Goal: Task Accomplishment & Management: Manage account settings

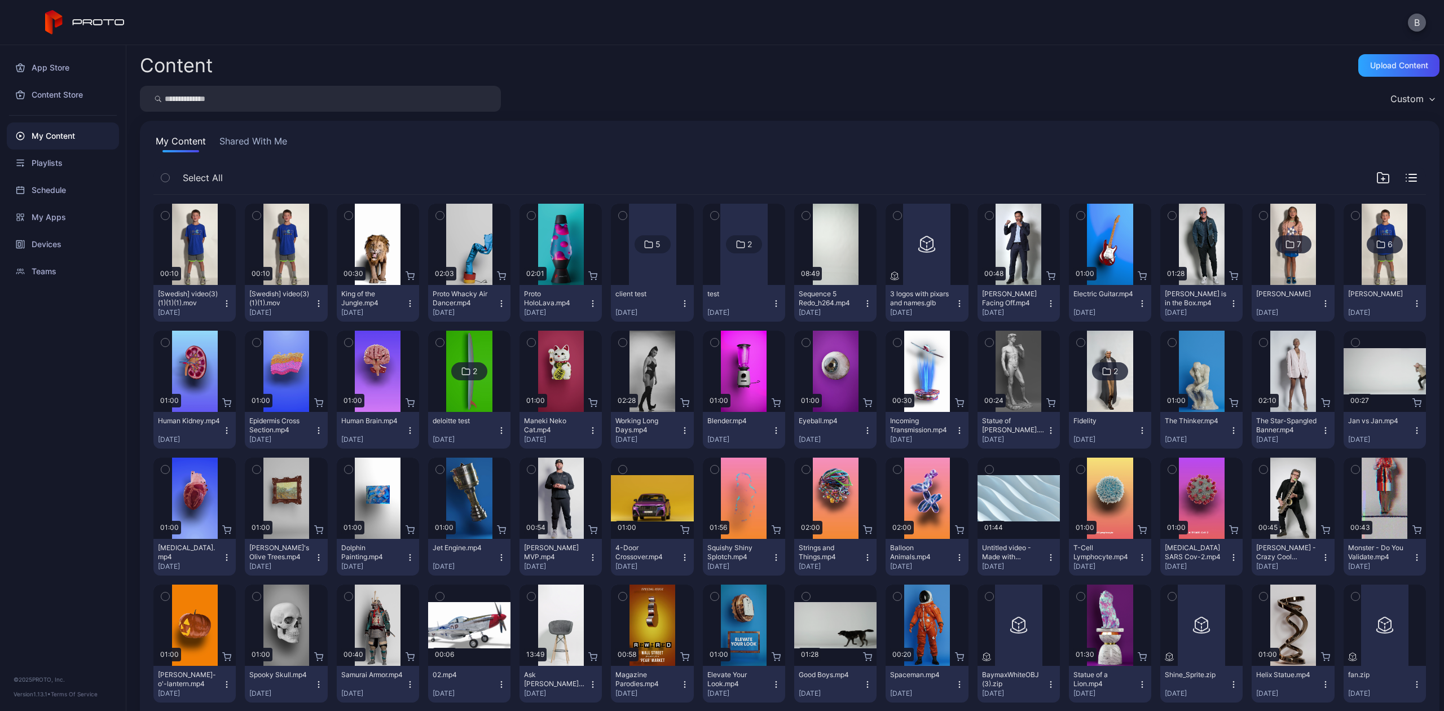
click at [1413, 27] on button "B" at bounding box center [1417, 23] width 18 height 18
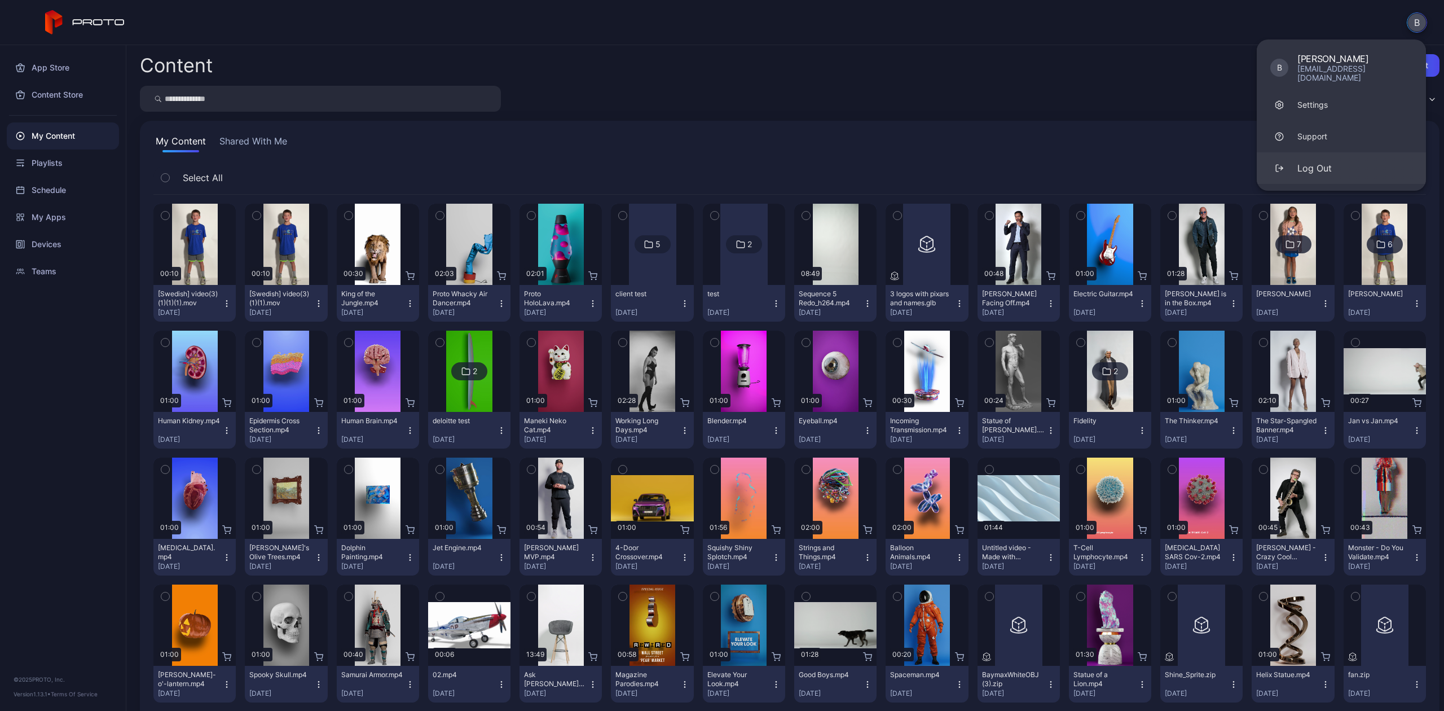
click at [1361, 165] on button "Log Out" at bounding box center [1341, 168] width 169 height 32
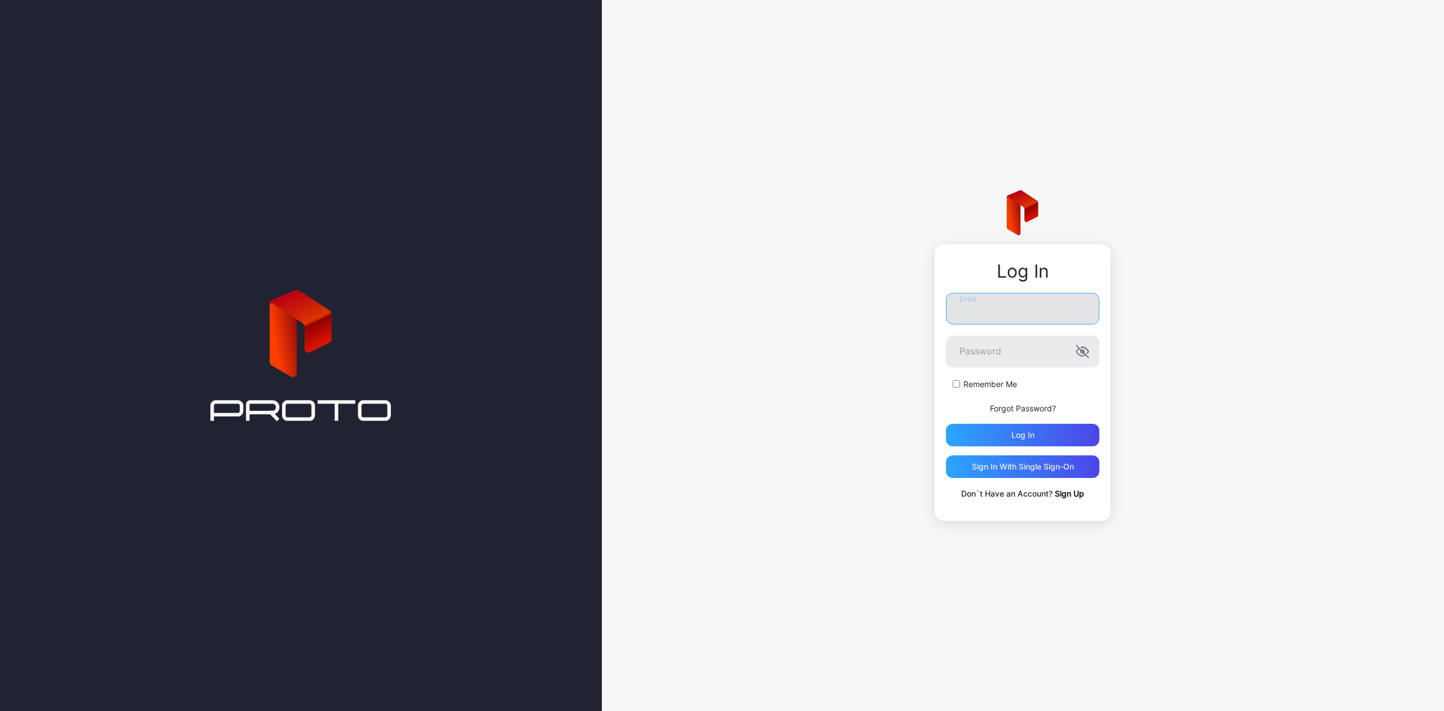
click at [1016, 319] on input "Email" at bounding box center [1022, 309] width 153 height 32
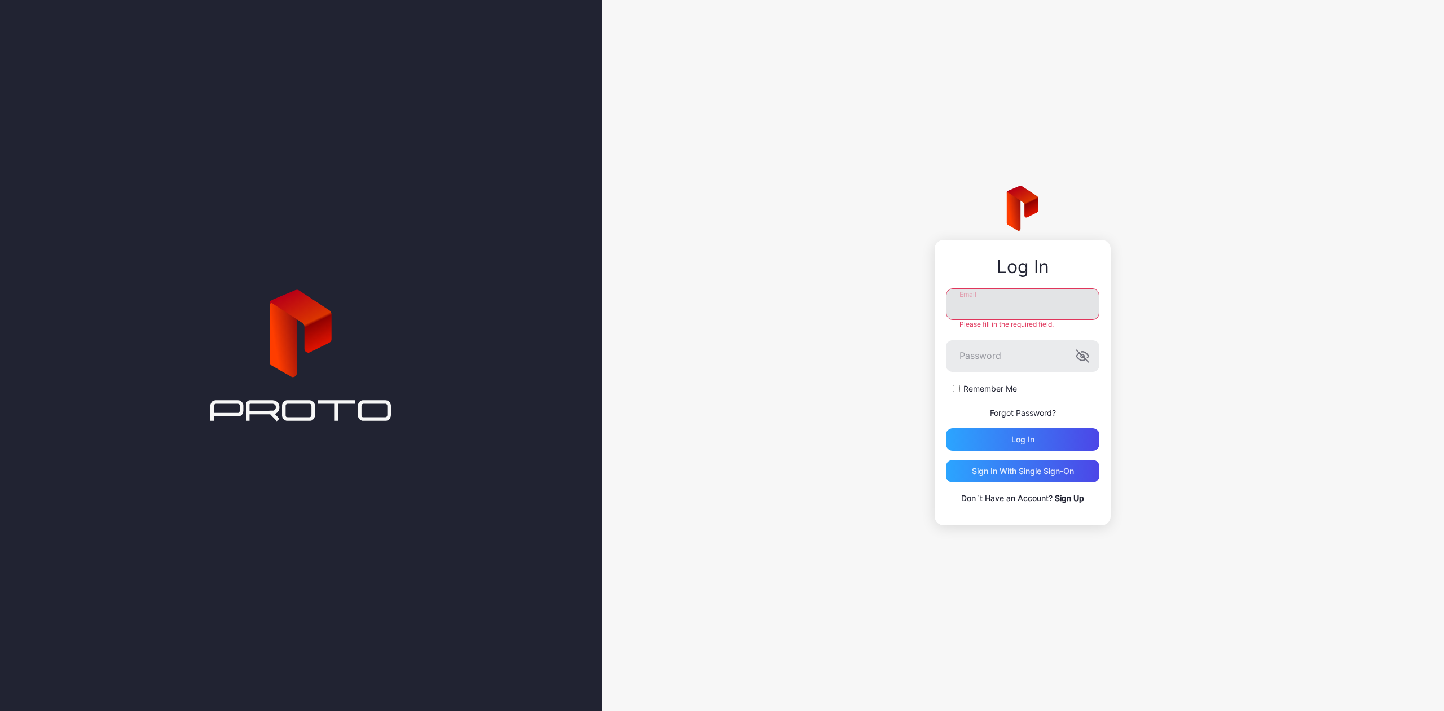
type input "**********"
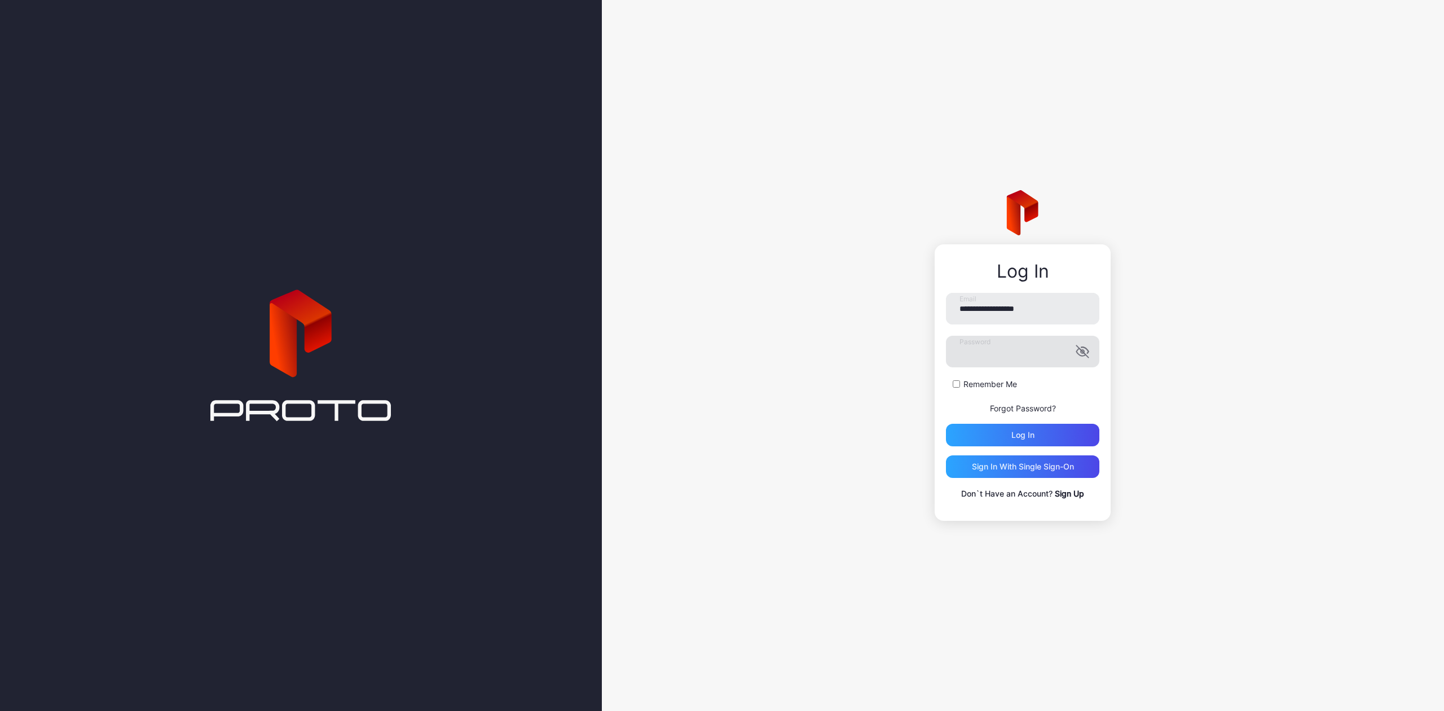
click at [1088, 354] on icon "button" at bounding box center [1083, 352] width 14 height 14
click at [1041, 434] on div "Log in" at bounding box center [1022, 435] width 153 height 23
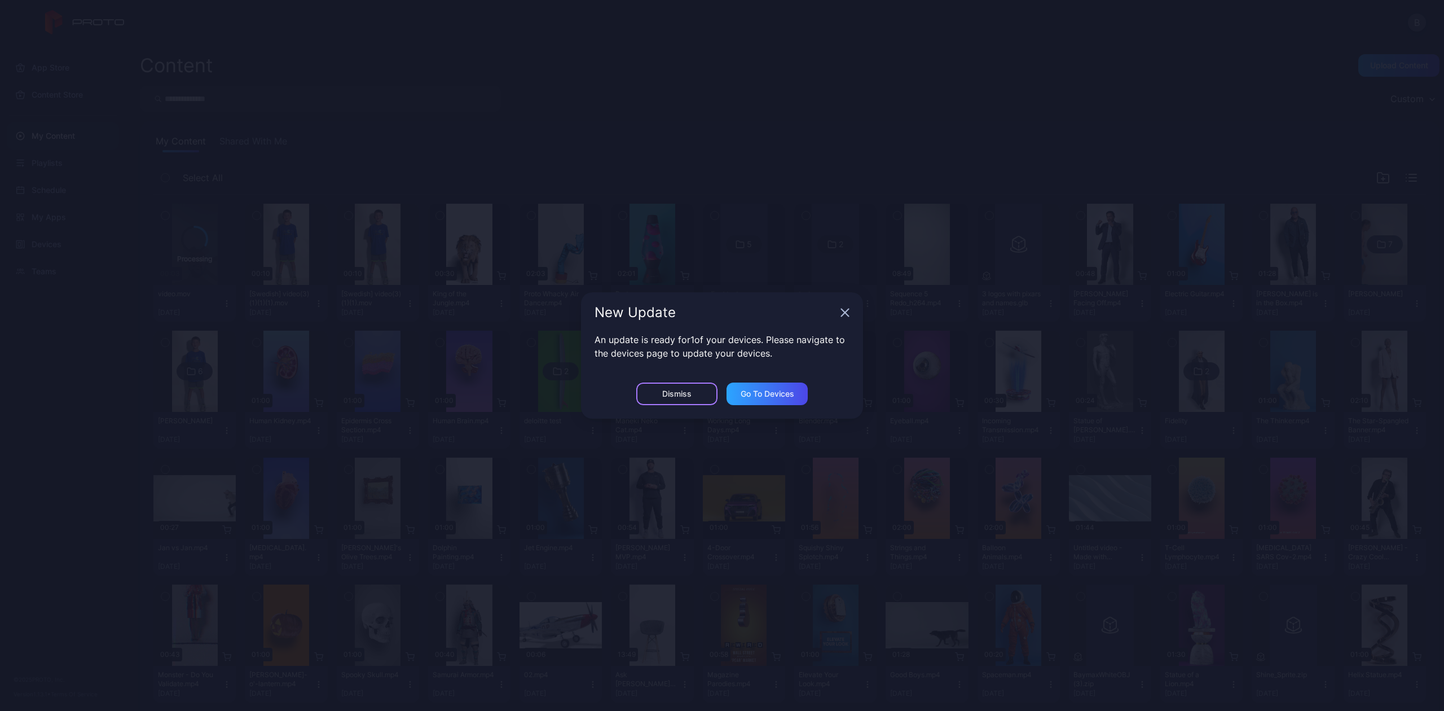
click at [660, 388] on div "Dismiss" at bounding box center [676, 394] width 81 height 23
